Goal: Find specific page/section: Find specific page/section

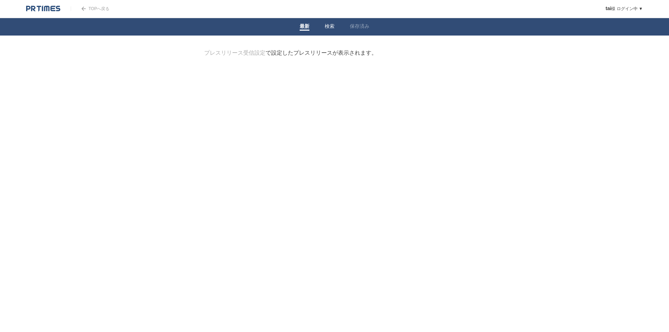
click at [330, 26] on link "検索" at bounding box center [330, 26] width 10 height 7
click at [357, 25] on link "保存済み" at bounding box center [360, 26] width 20 height 7
click at [329, 28] on link "検索" at bounding box center [330, 26] width 10 height 7
click at [294, 49] on form "検索ワードを入力" at bounding box center [334, 49] width 261 height 0
type input "フレートマン"
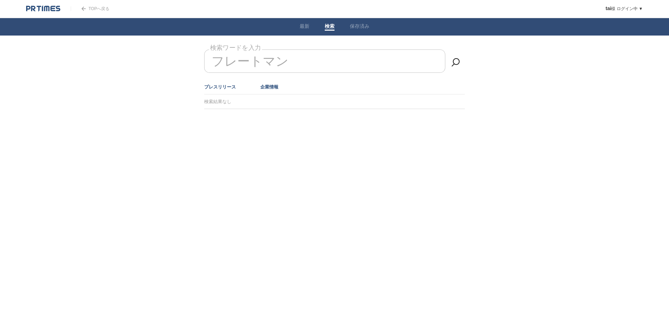
click at [276, 86] on link "企業情報" at bounding box center [269, 86] width 18 height 5
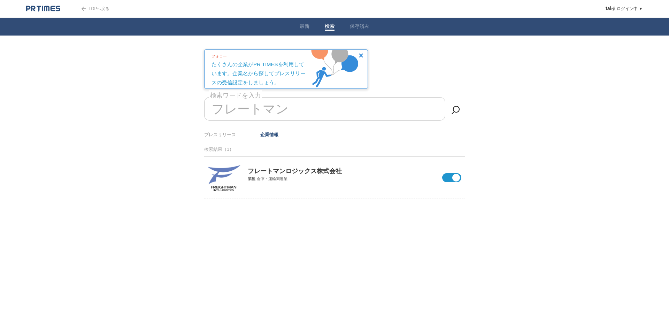
click at [286, 170] on p "フレートマンロジックス株式会社" at bounding box center [334, 166] width 261 height 18
click at [217, 179] on img at bounding box center [224, 178] width 33 height 26
